Goal: Transaction & Acquisition: Book appointment/travel/reservation

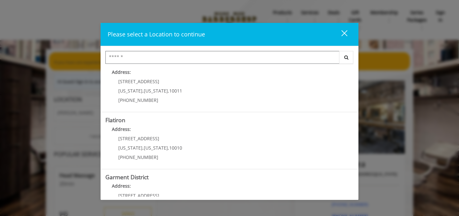
scroll to position [130, 0]
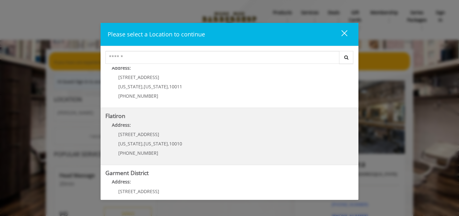
click at [206, 137] on "Flatiron Address: [STREET_ADDRESS][US_STATE][US_STATE] (917) 475-1765" at bounding box center [229, 136] width 248 height 47
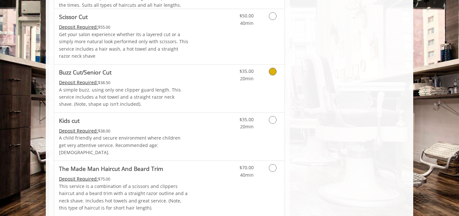
scroll to position [357, 0]
click at [273, 119] on icon "Grooming services" at bounding box center [273, 120] width 8 height 8
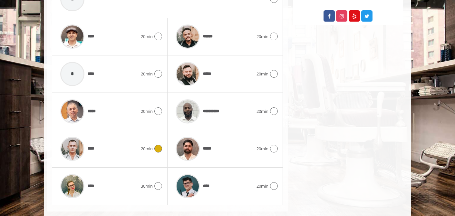
scroll to position [296, 0]
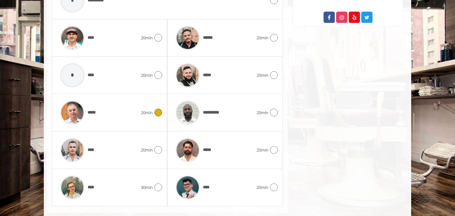
click at [156, 109] on icon at bounding box center [158, 113] width 8 height 8
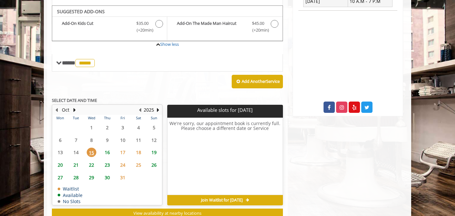
scroll to position [205, 0]
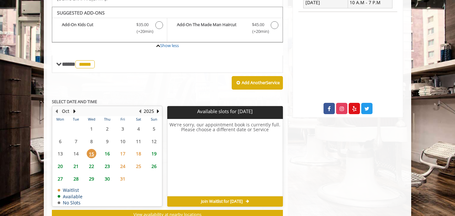
click at [109, 161] on span "23" at bounding box center [107, 165] width 10 height 9
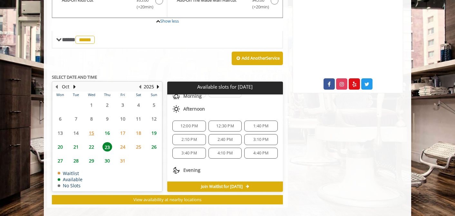
scroll to position [52, 0]
click at [228, 151] on span "4:10 PM" at bounding box center [224, 153] width 15 height 5
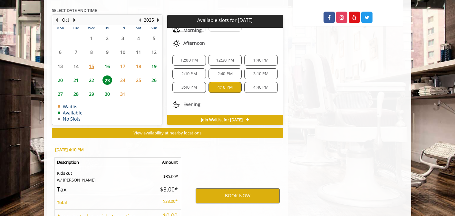
scroll to position [346, 0]
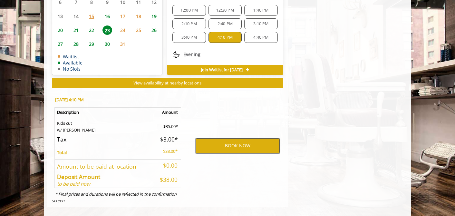
click at [227, 139] on button "BOOK NOW" at bounding box center [238, 145] width 84 height 15
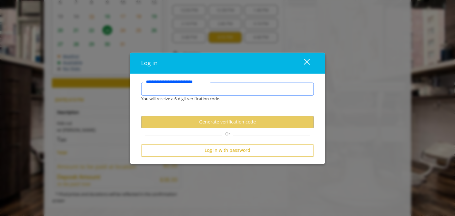
click at [210, 91] on input "**********" at bounding box center [227, 88] width 173 height 13
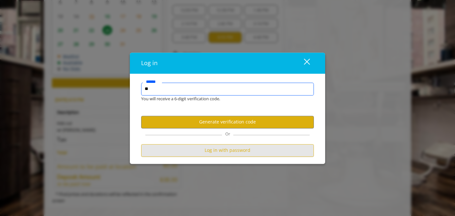
type input "**"
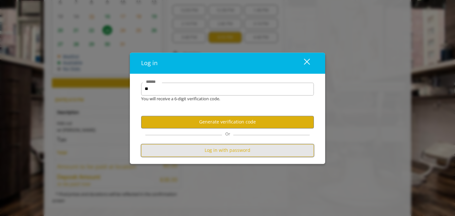
click at [231, 151] on button "Log in with password" at bounding box center [227, 150] width 173 height 13
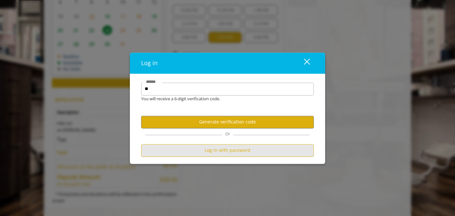
scroll to position [0, 0]
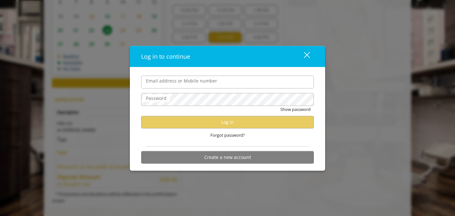
click at [200, 83] on input "Email address or Mobile number" at bounding box center [227, 81] width 173 height 13
type input "*"
click at [307, 54] on div "close dialog" at bounding box center [307, 55] width 6 height 6
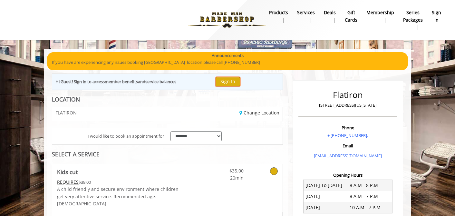
click at [228, 82] on button "Sign In" at bounding box center [227, 81] width 24 height 9
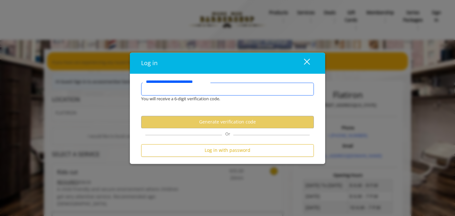
click at [213, 87] on input "**********" at bounding box center [227, 88] width 173 height 13
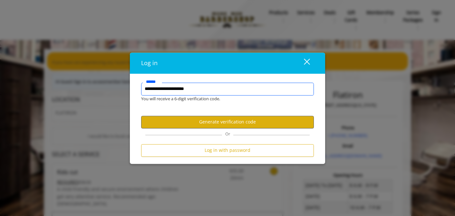
type input "**********"
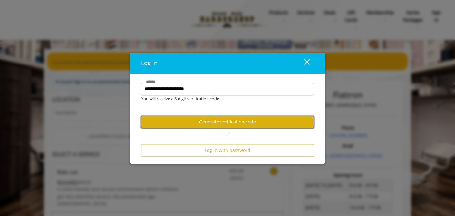
click at [243, 124] on button "Generate verification code" at bounding box center [227, 122] width 173 height 13
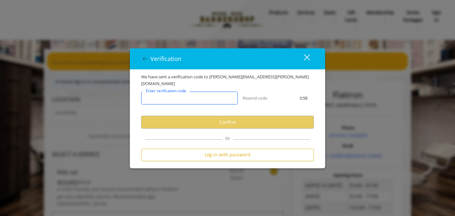
click at [199, 92] on input "Enter verification code" at bounding box center [189, 98] width 97 height 13
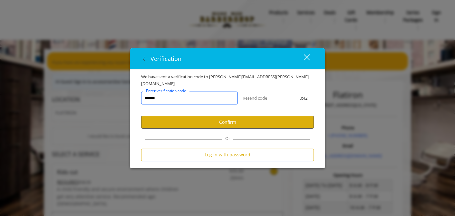
type input "******"
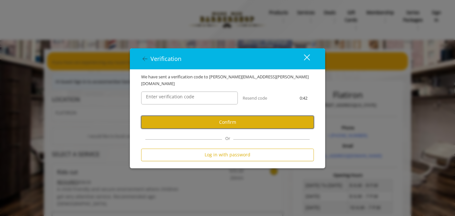
click at [227, 118] on button "Confirm" at bounding box center [227, 122] width 173 height 13
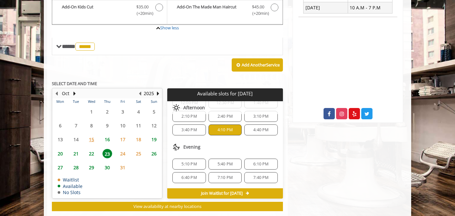
scroll to position [323, 0]
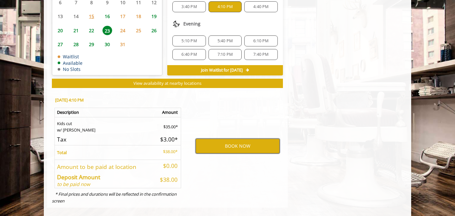
click at [237, 139] on button "BOOK NOW" at bounding box center [238, 146] width 84 height 15
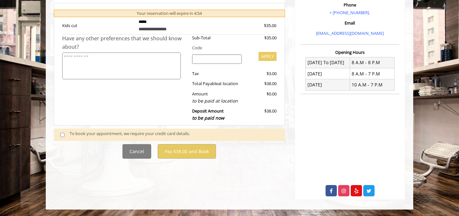
scroll to position [168, 0]
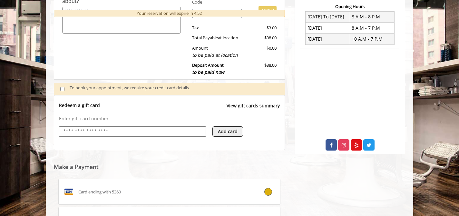
click at [134, 132] on input "text" at bounding box center [132, 132] width 140 height 8
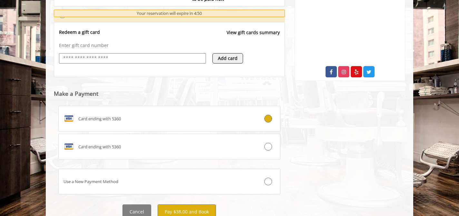
scroll to position [266, 0]
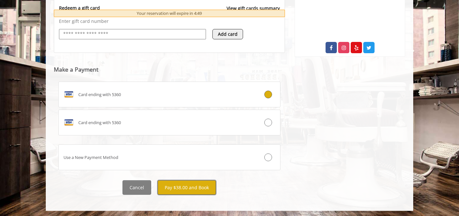
click at [188, 183] on button "Pay $38.00 and Book" at bounding box center [187, 187] width 58 height 14
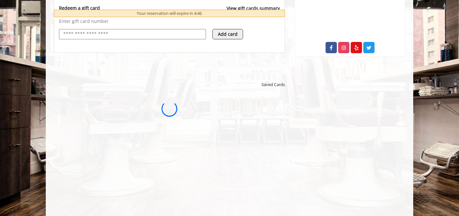
scroll to position [0, 0]
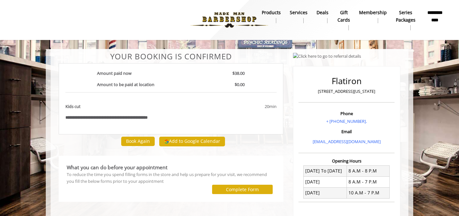
scroll to position [108, 0]
